Goal: Information Seeking & Learning: Compare options

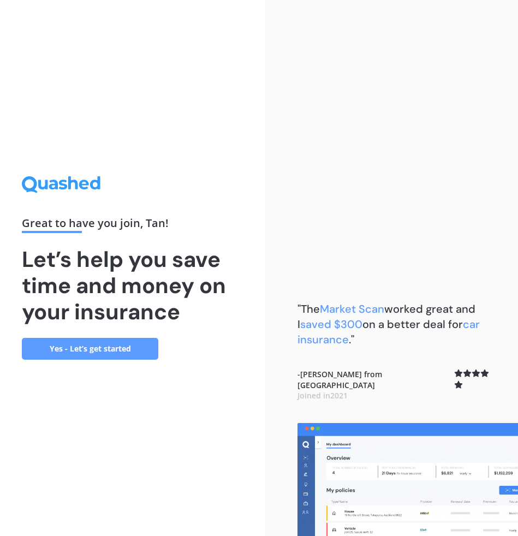
click at [85, 351] on link "Yes - Let’s get started" at bounding box center [90, 349] width 136 height 22
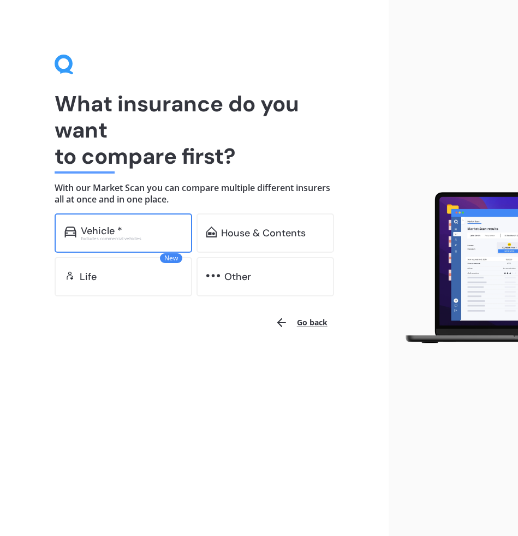
click at [114, 224] on div "Vehicle * Excludes commercial vehicles" at bounding box center [123, 232] width 137 height 39
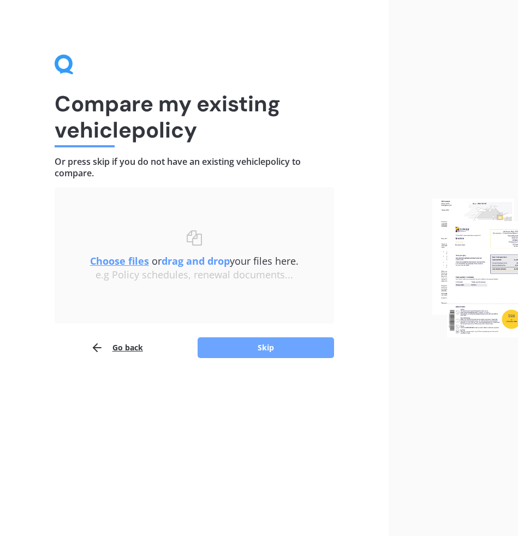
click at [252, 341] on button "Skip" at bounding box center [266, 347] width 136 height 21
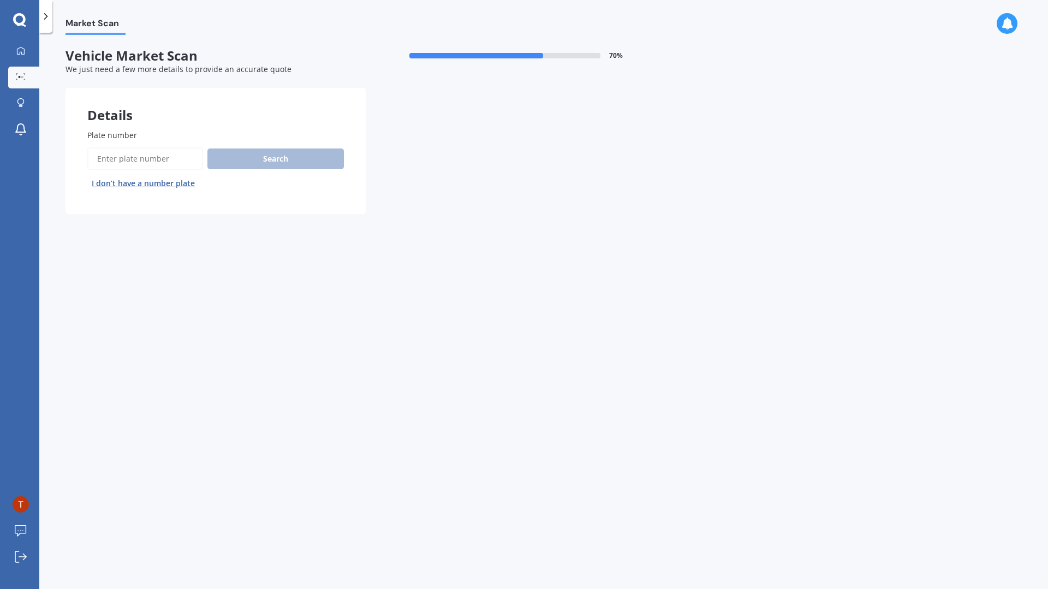
click at [149, 168] on input "Plate number" at bounding box center [145, 158] width 116 height 23
type input "MRT832"
click at [291, 163] on button "Search" at bounding box center [275, 158] width 136 height 21
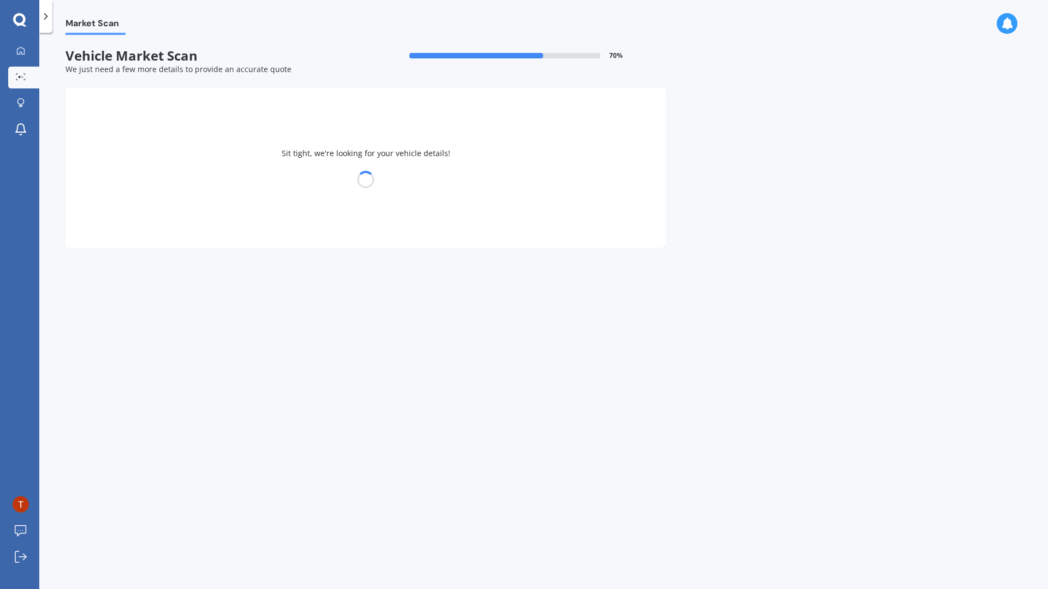
select select "TOYOTA"
select select "VOXY"
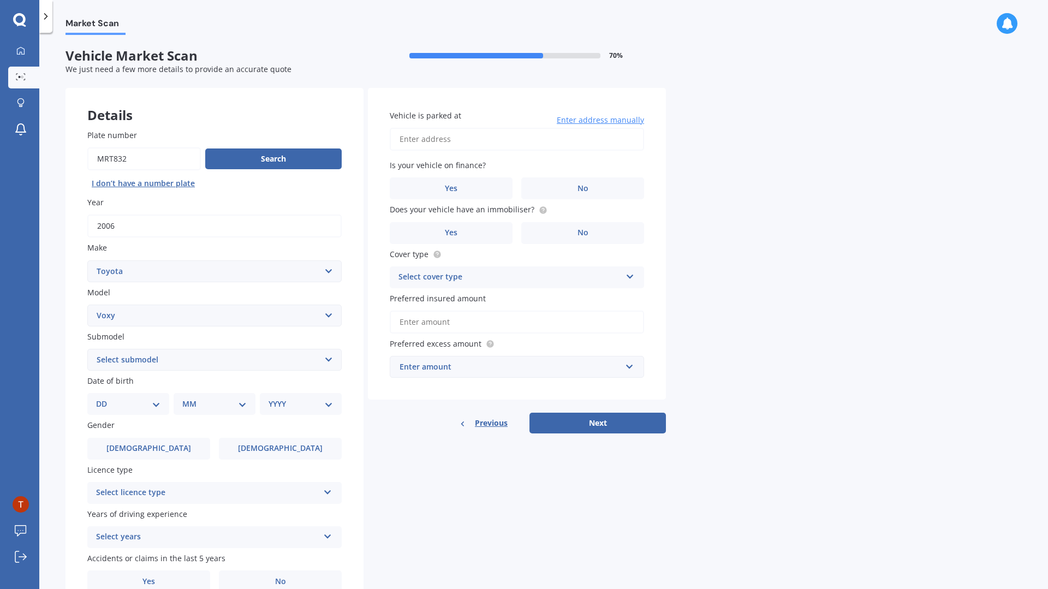
scroll to position [56, 0]
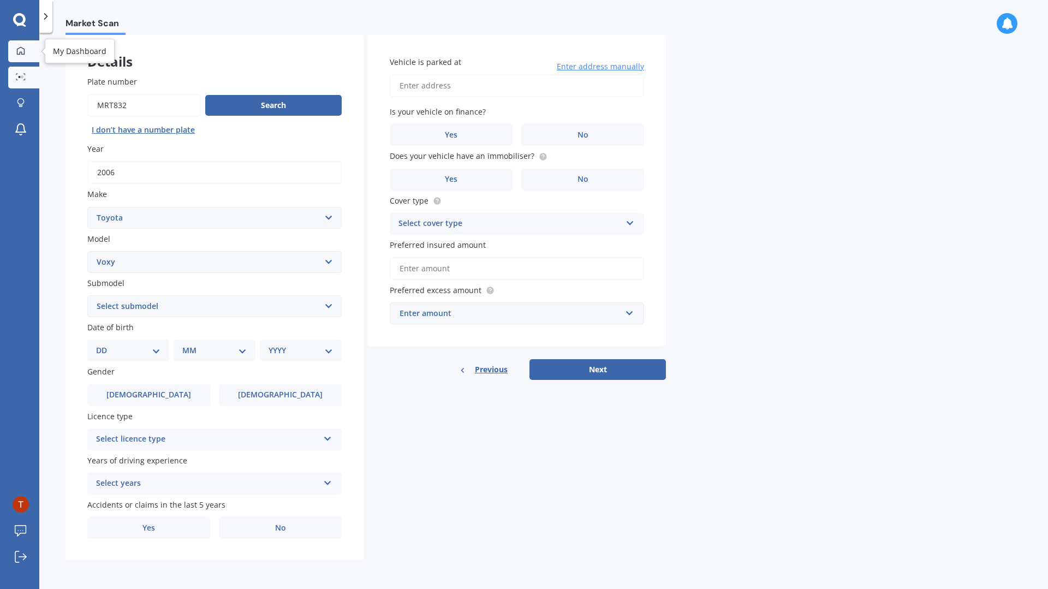
click at [27, 58] on link "My Dashboard" at bounding box center [23, 51] width 31 height 22
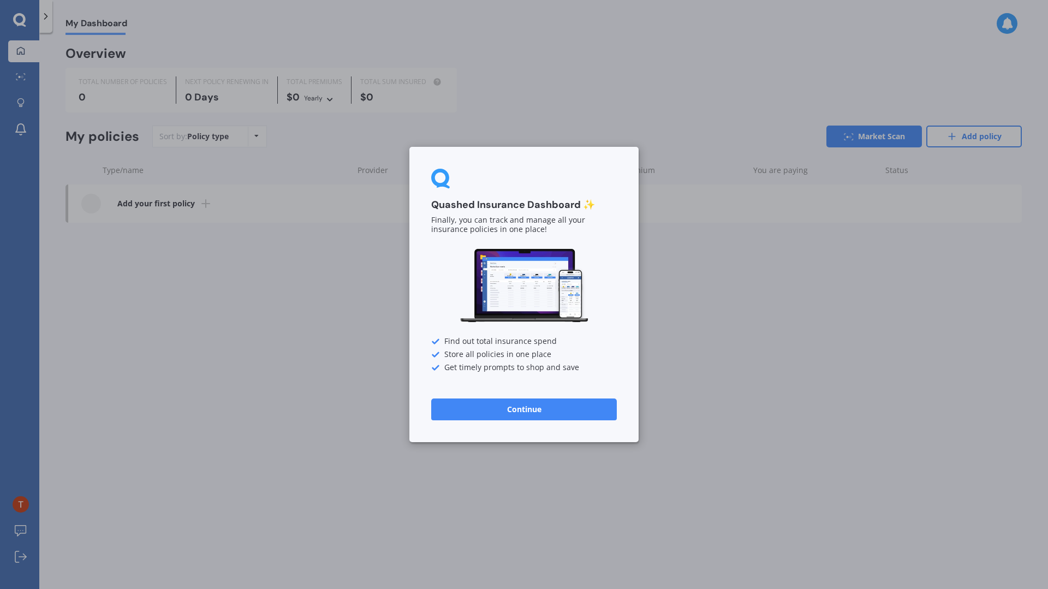
click at [350, 307] on div "Quashed Insurance Dashboard ✨ Finally, you can track and manage all your insura…" at bounding box center [524, 294] width 1048 height 589
click at [497, 404] on button "Continue" at bounding box center [524, 409] width 186 height 22
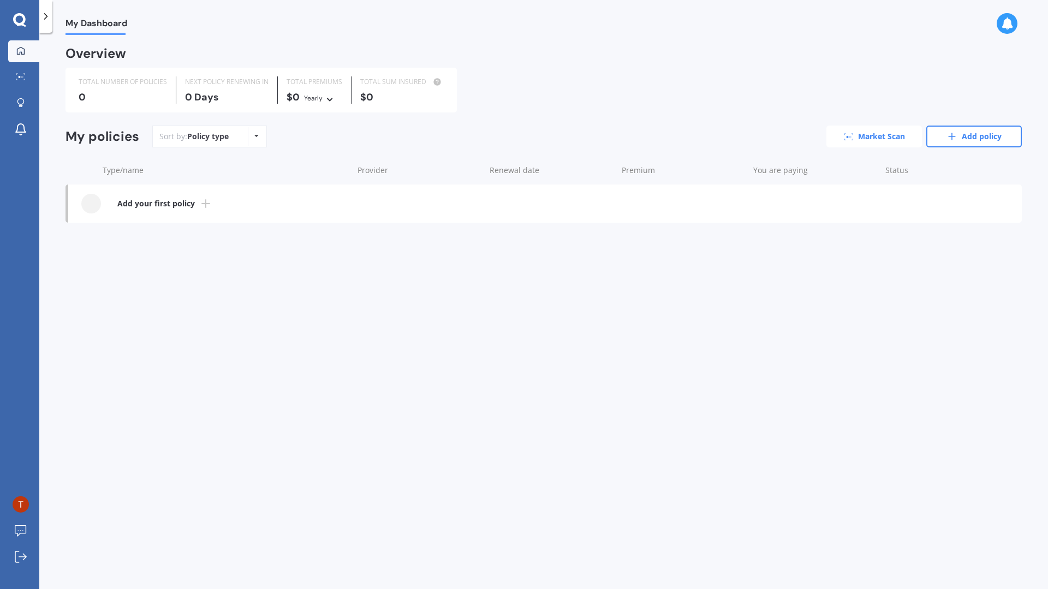
click at [517, 130] on link "Market Scan" at bounding box center [873, 136] width 95 height 22
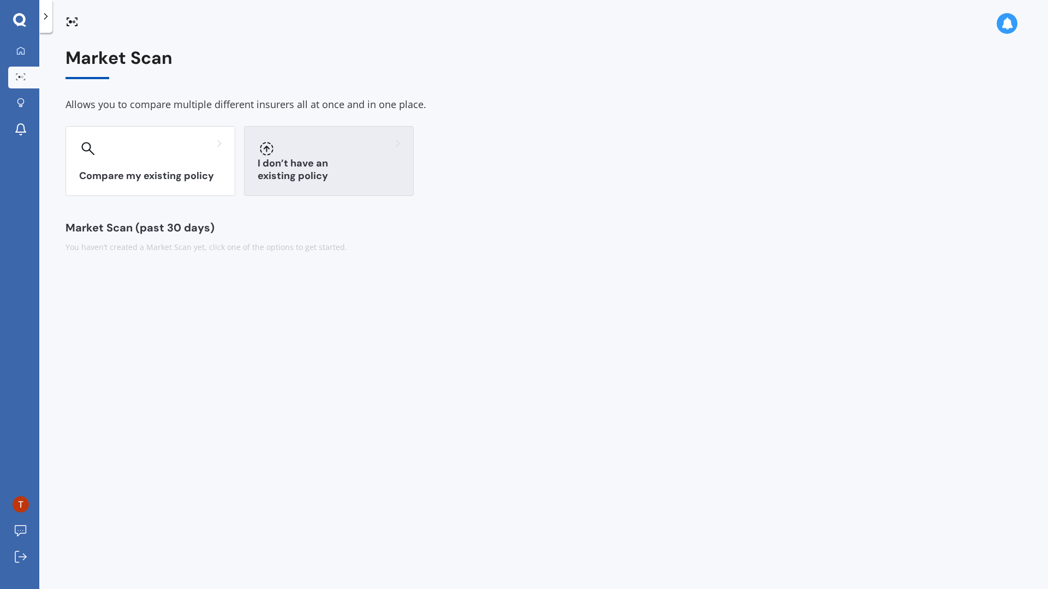
click at [279, 180] on h3 "I don’t have an existing policy" at bounding box center [329, 169] width 142 height 25
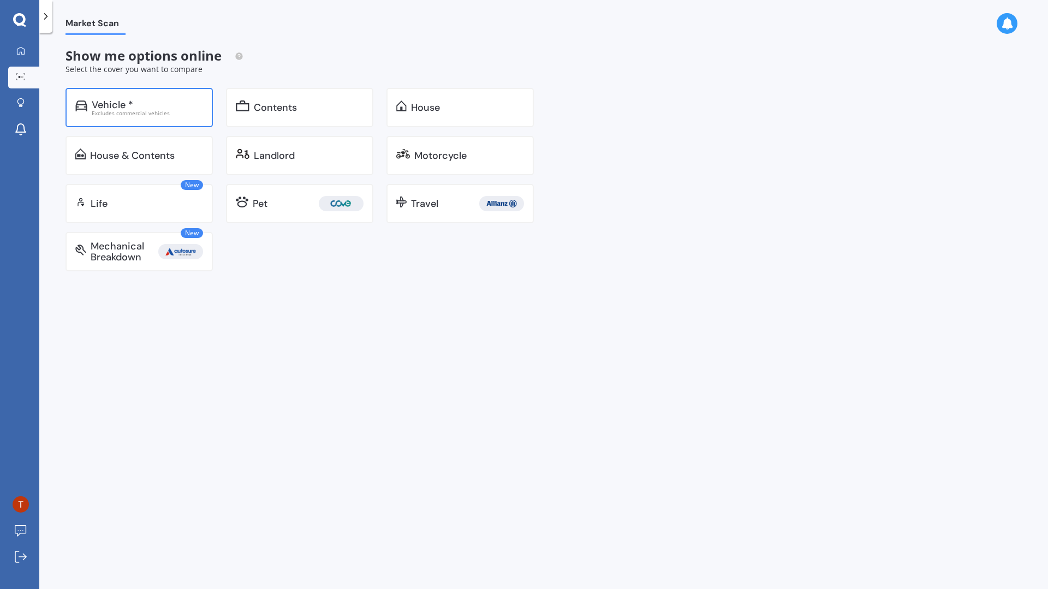
click at [135, 89] on div "Vehicle * Excludes commercial vehicles" at bounding box center [138, 107] width 147 height 39
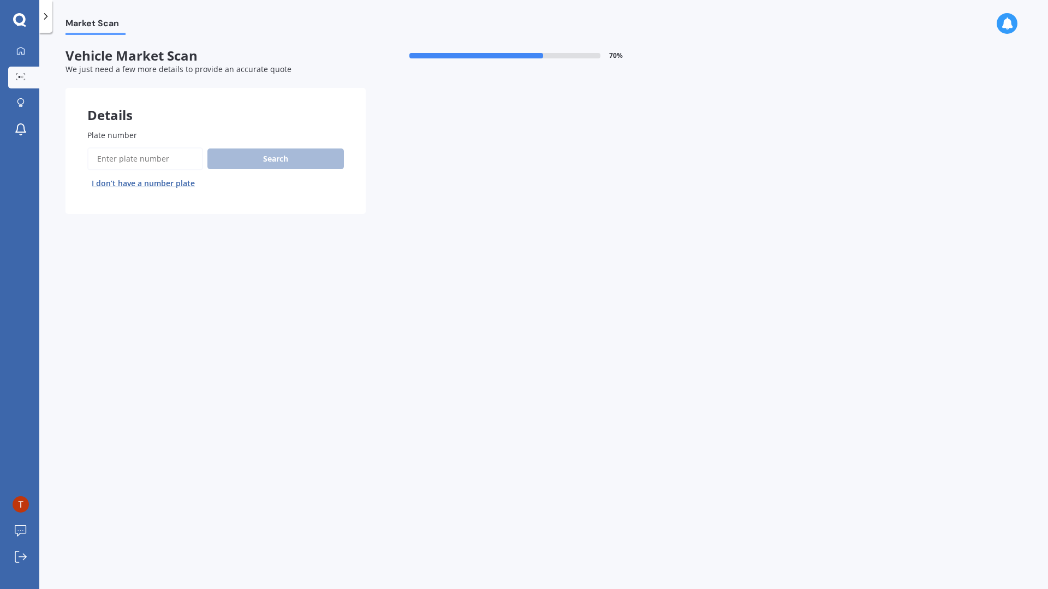
click at [170, 153] on input "Plate number" at bounding box center [145, 158] width 116 height 23
click at [21, 506] on img at bounding box center [21, 504] width 16 height 16
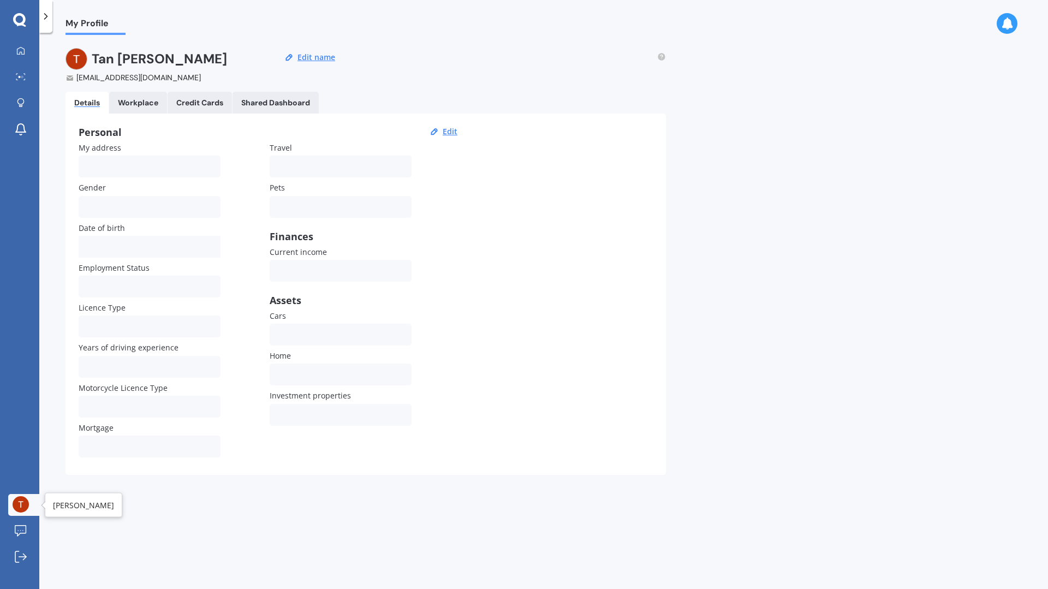
click at [14, 504] on img at bounding box center [21, 504] width 16 height 16
click at [18, 535] on div at bounding box center [21, 557] width 16 height 13
